Goal: Task Accomplishment & Management: Use online tool/utility

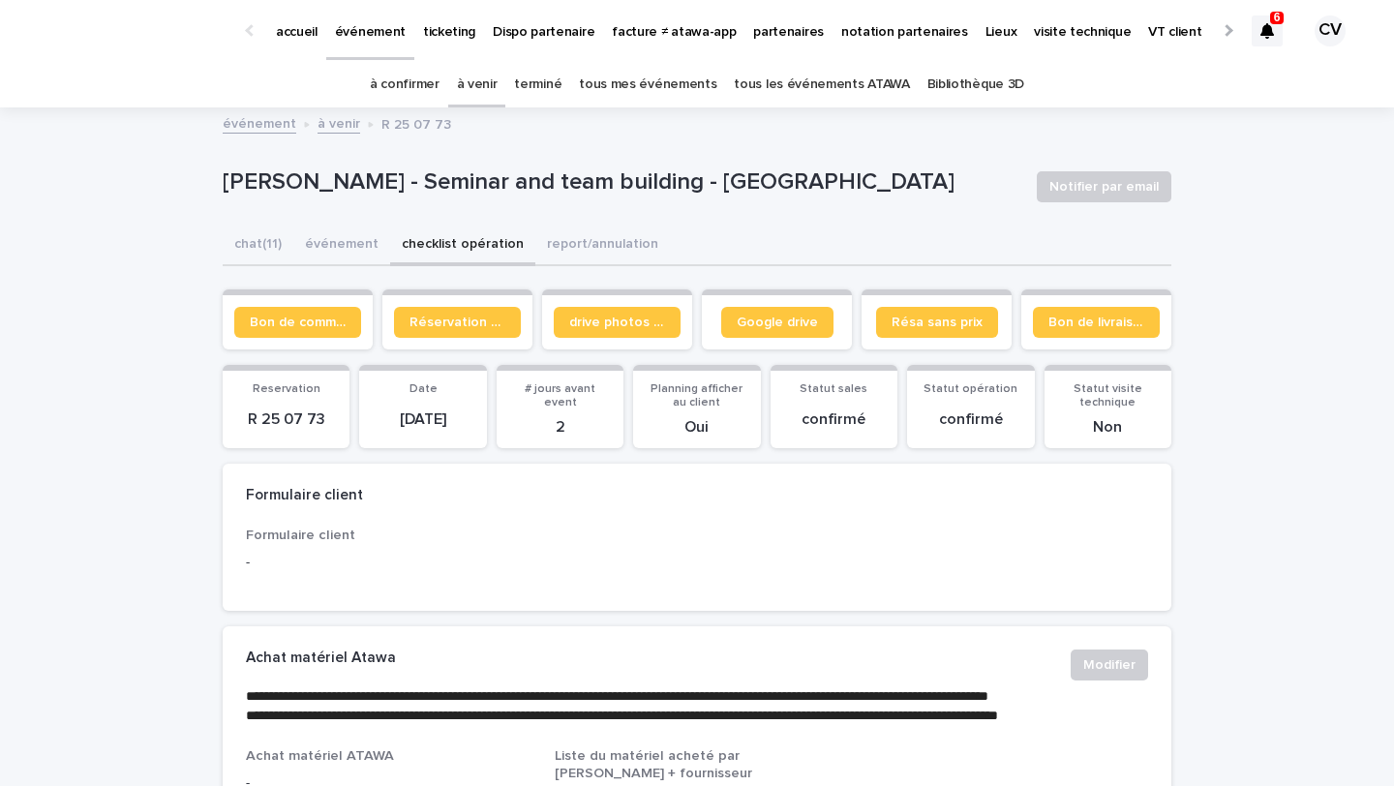
click at [411, 76] on link "à confirmer" at bounding box center [405, 84] width 70 height 45
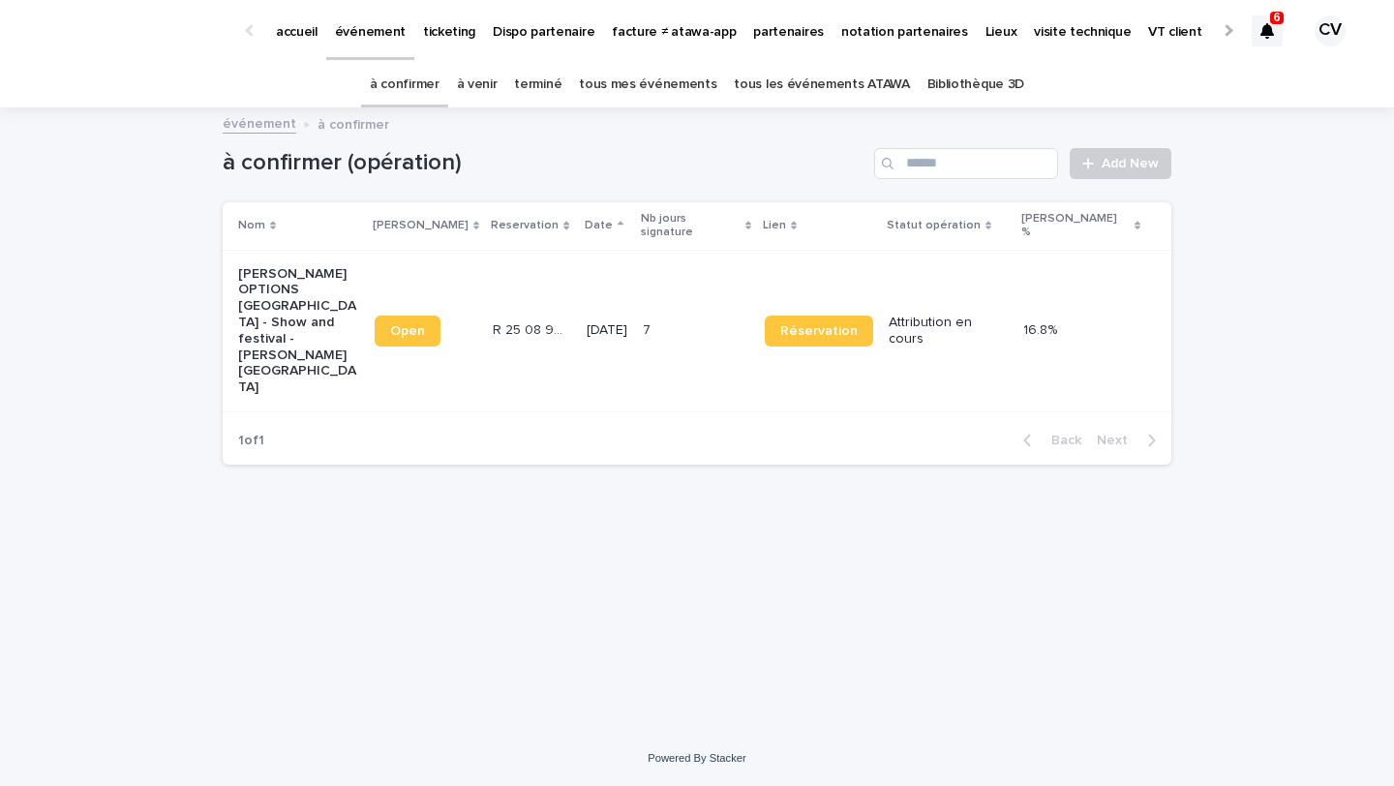
click at [307, 312] on p "[PERSON_NAME] OPTIONS [GEOGRAPHIC_DATA] - Show and festival - [PERSON_NAME][GEO…" at bounding box center [298, 331] width 121 height 130
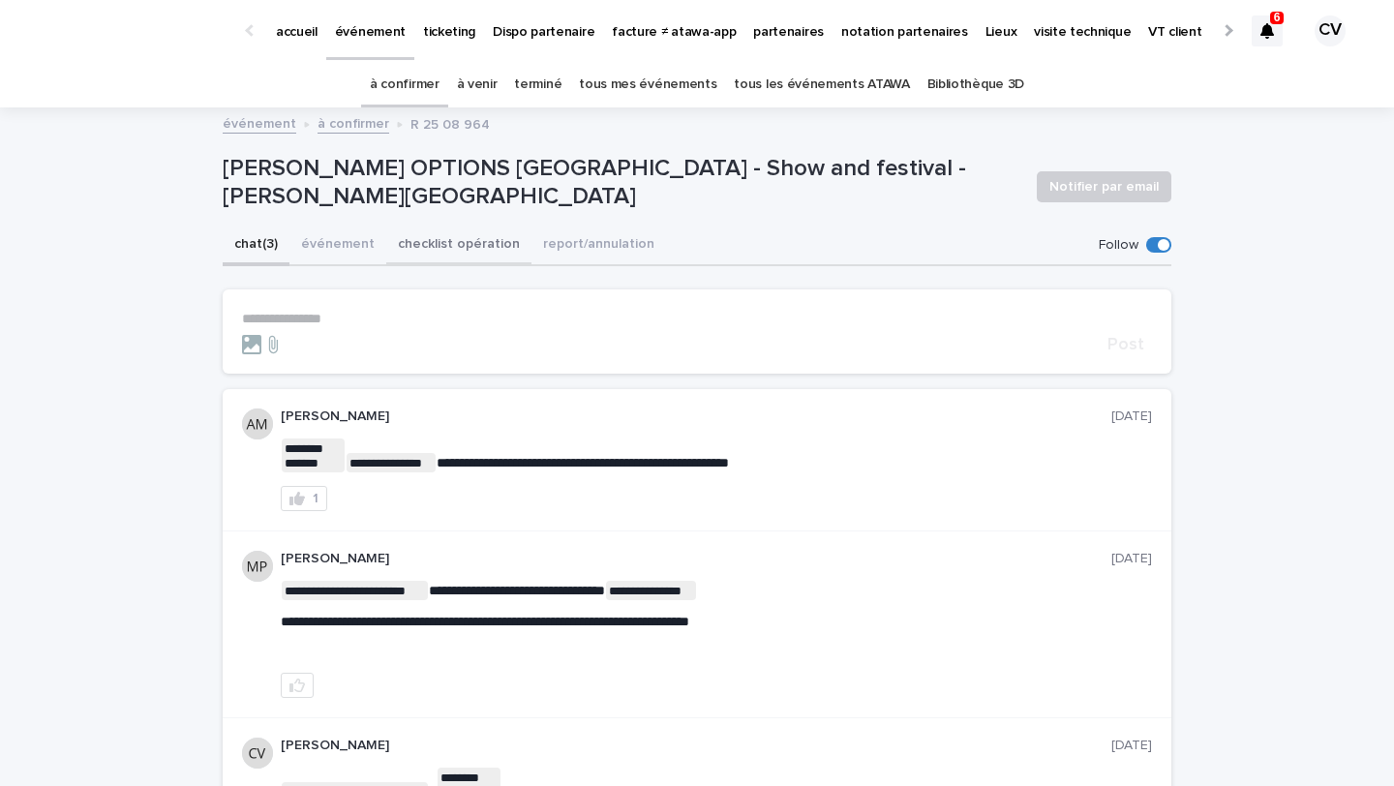
click at [451, 241] on button "checklist opération" at bounding box center [458, 246] width 145 height 41
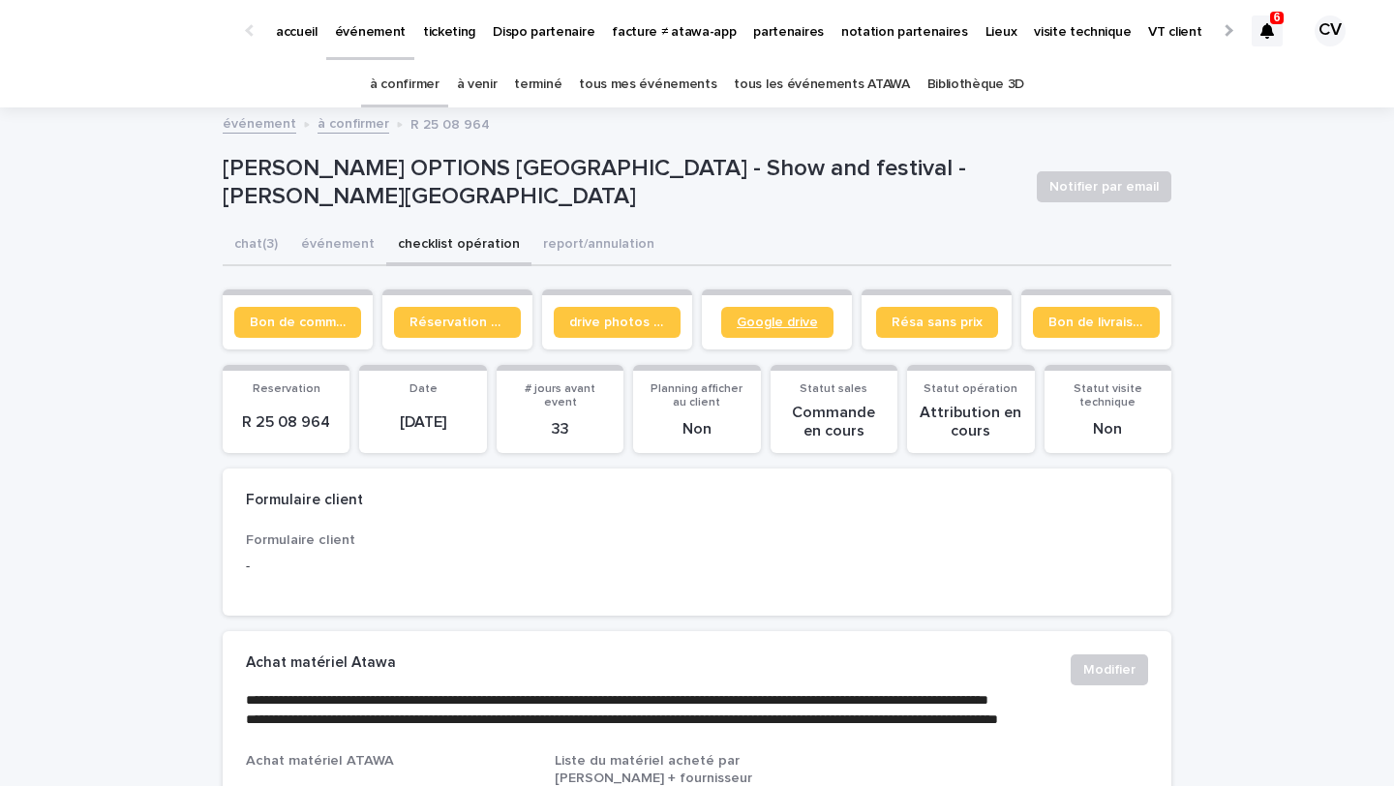
click at [807, 314] on link "Google drive" at bounding box center [777, 322] width 112 height 31
